Goal: Information Seeking & Learning: Learn about a topic

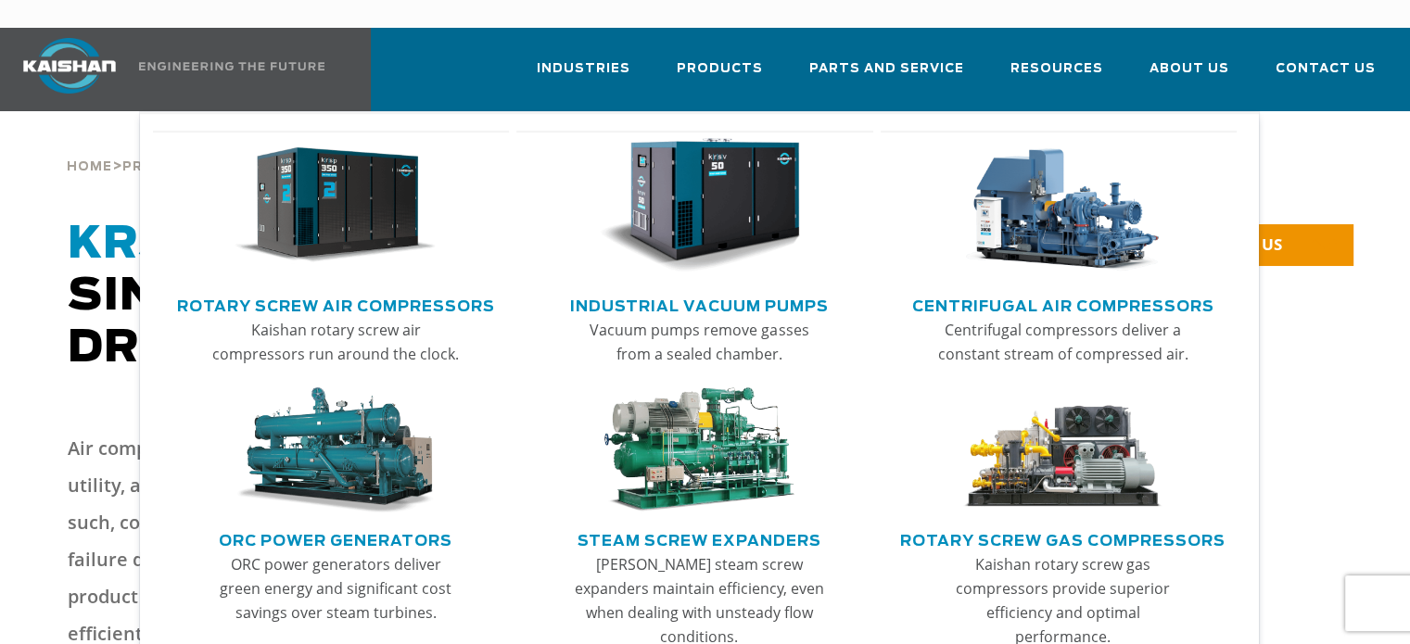
click at [349, 210] on img "Main menu" at bounding box center [335, 205] width 201 height 135
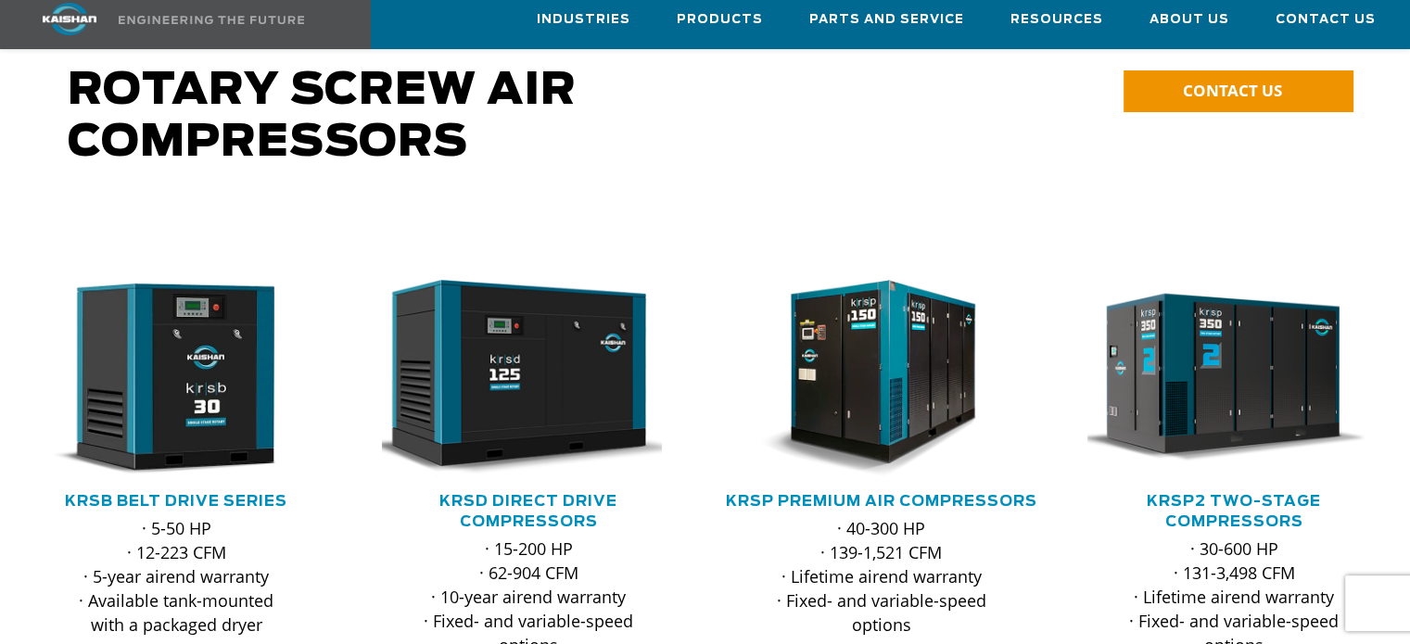
scroll to position [162, 0]
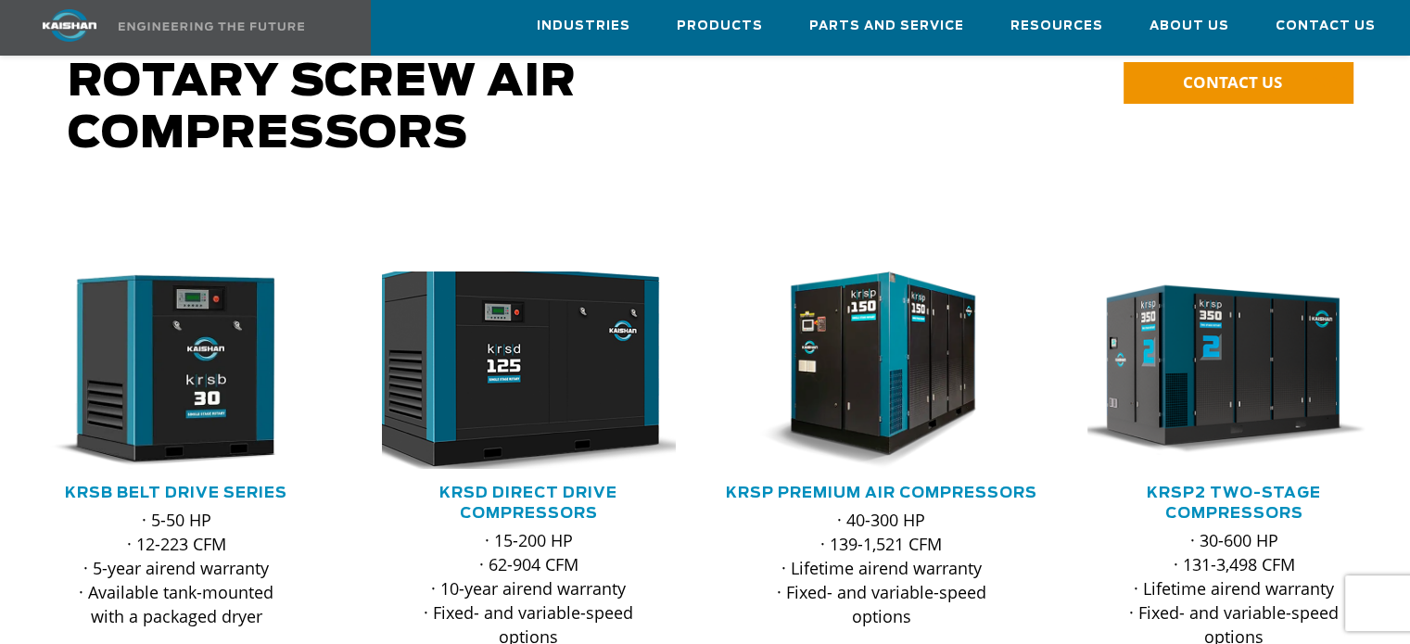
click at [493, 349] on img at bounding box center [514, 370] width 323 height 218
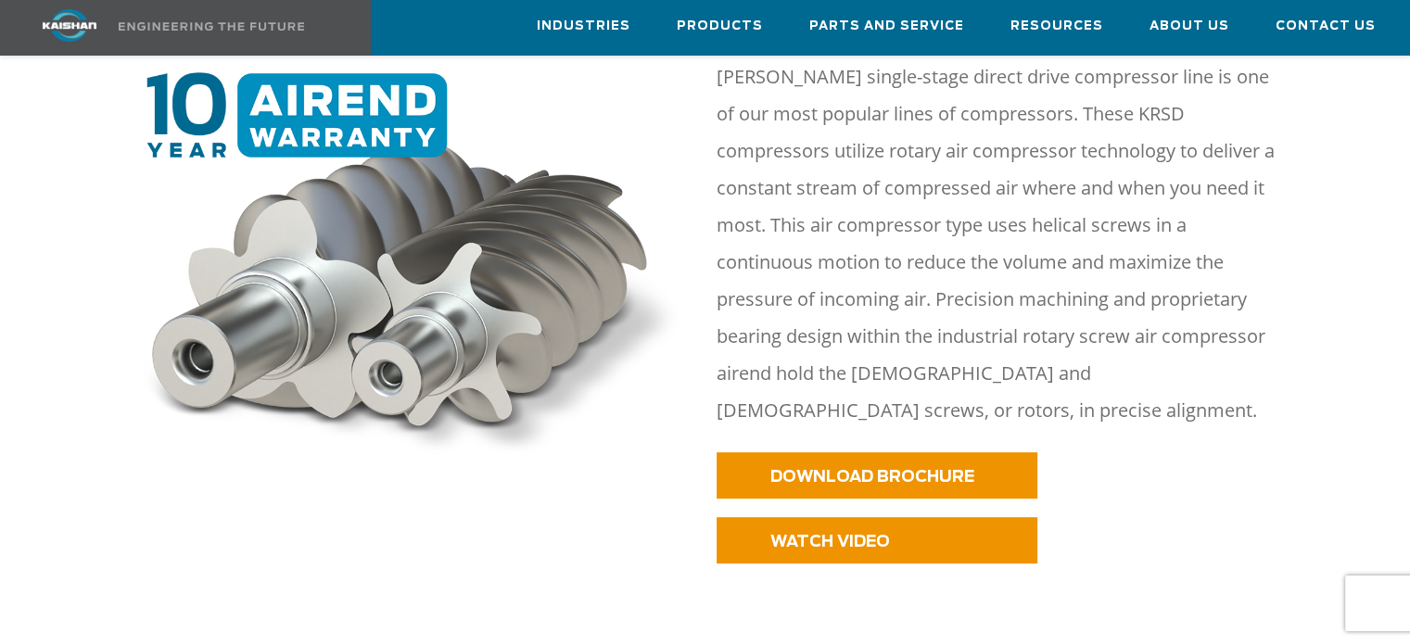
scroll to position [800, 0]
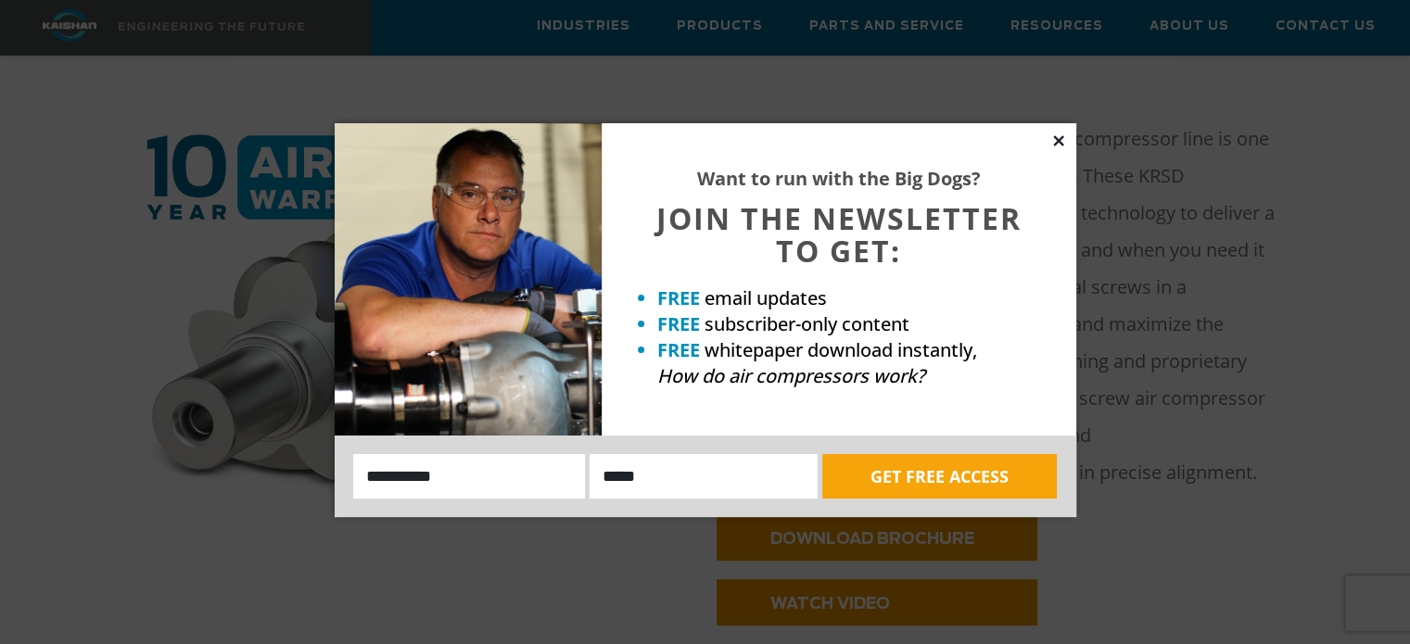
click at [1058, 135] on icon at bounding box center [1058, 141] width 17 height 17
